Goal: Find specific page/section: Find specific page/section

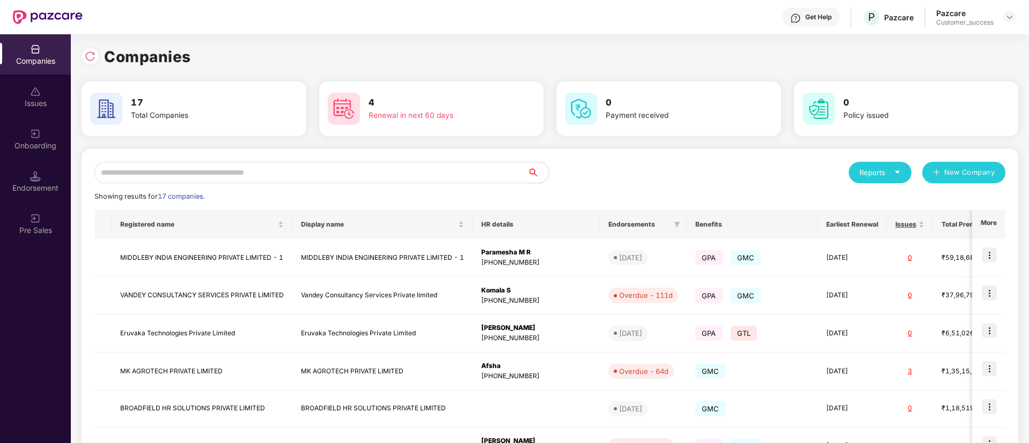
click at [254, 174] on input "text" at bounding box center [310, 172] width 433 height 21
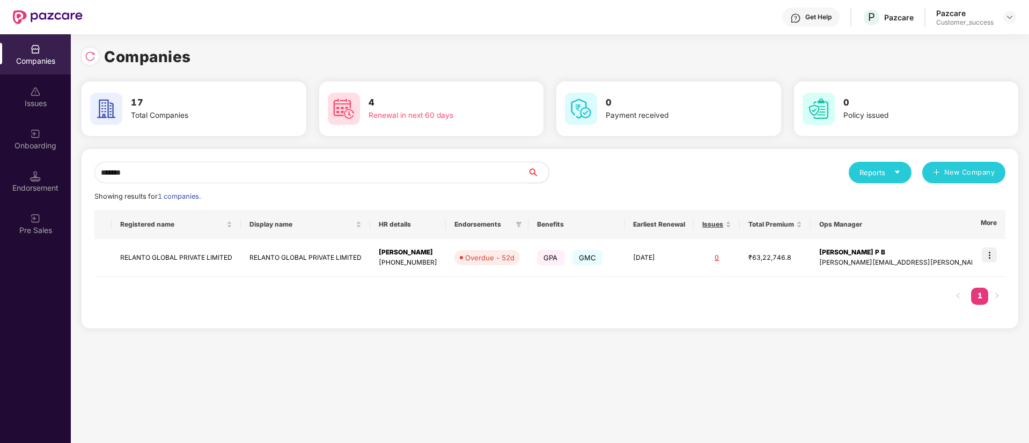
type input "*******"
click at [984, 254] on img at bounding box center [988, 255] width 15 height 15
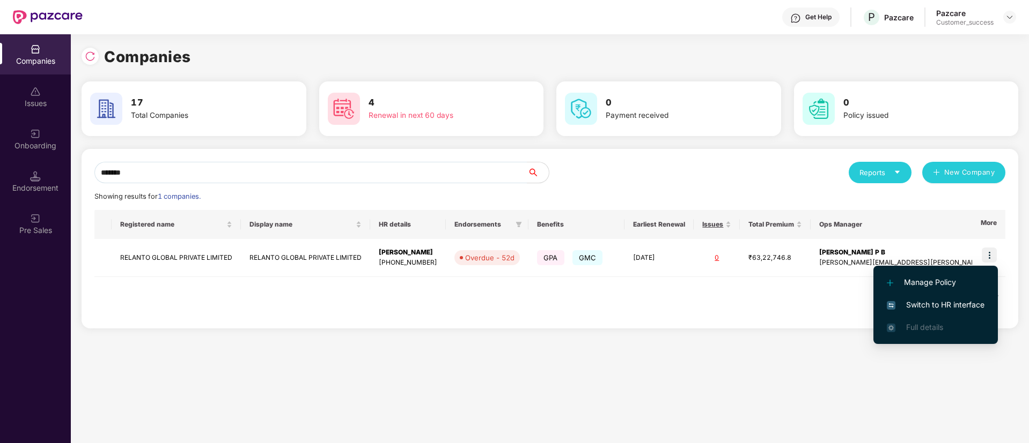
click at [945, 300] on span "Switch to HR interface" at bounding box center [935, 305] width 98 height 12
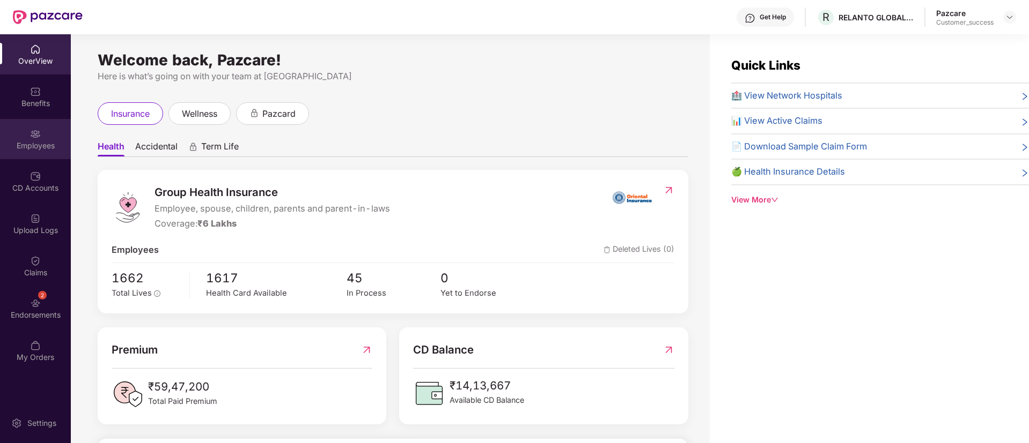
click at [59, 144] on div "Employees" at bounding box center [35, 146] width 71 height 11
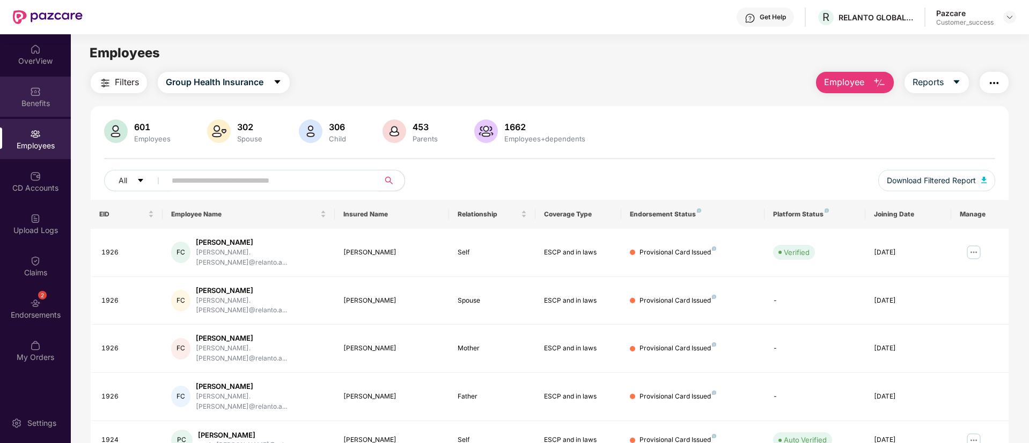
click at [24, 115] on div "Benefits" at bounding box center [35, 97] width 71 height 40
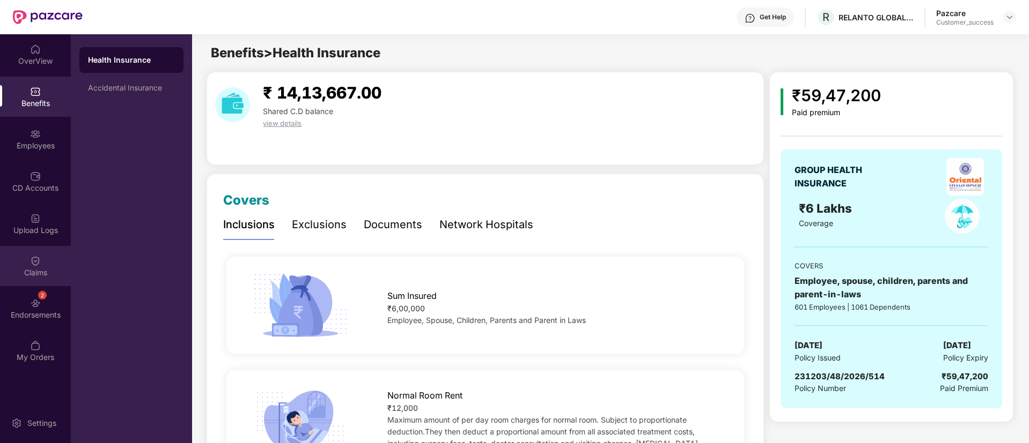
click at [26, 271] on div "Claims" at bounding box center [35, 273] width 71 height 11
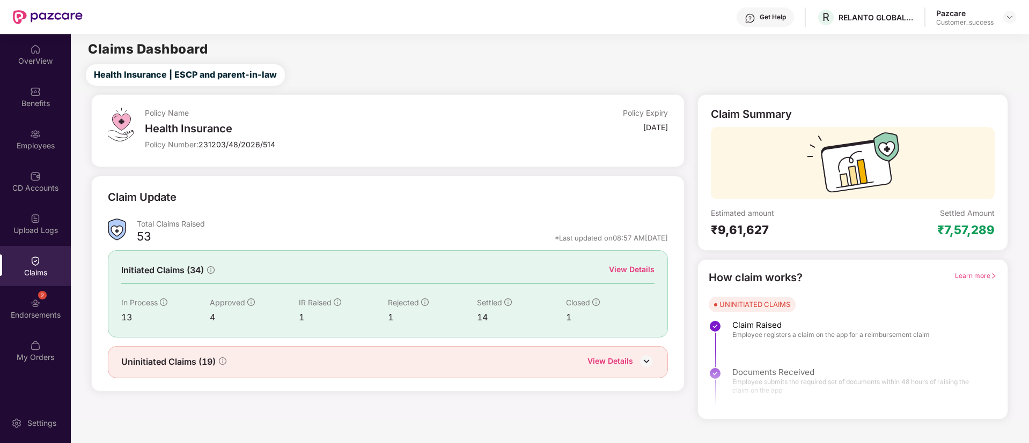
click at [624, 273] on div "View Details" at bounding box center [632, 270] width 46 height 12
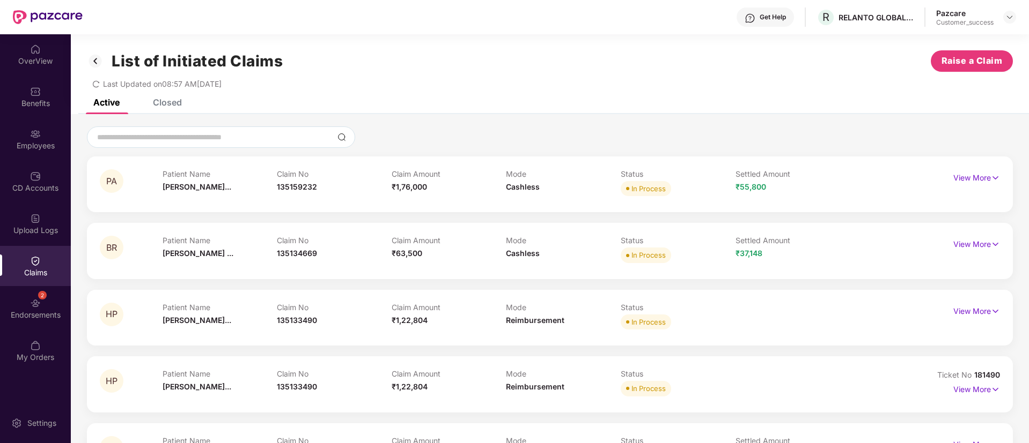
click at [99, 57] on img at bounding box center [95, 61] width 17 height 18
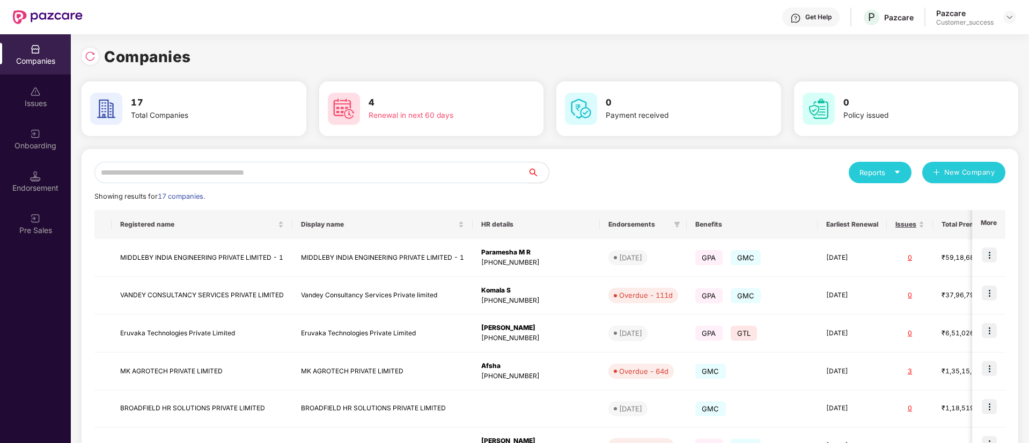
click at [297, 172] on input "text" at bounding box center [310, 172] width 433 height 21
